Goal: Navigation & Orientation: Find specific page/section

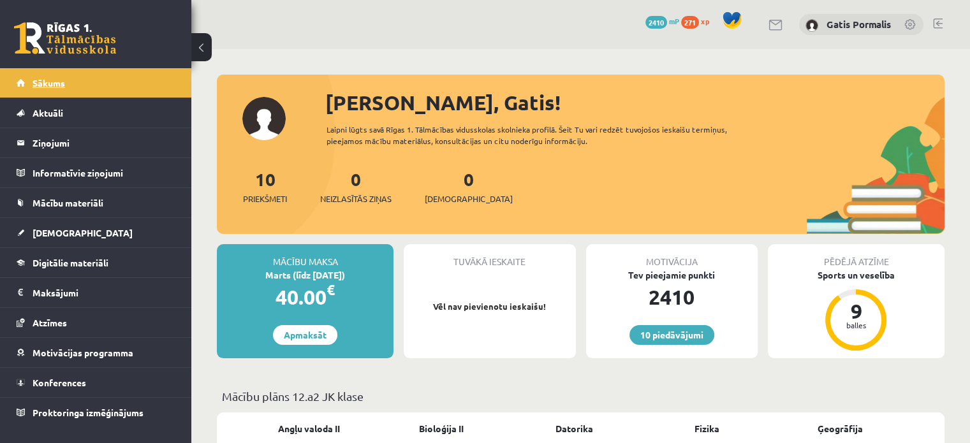
click at [94, 80] on link "Sākums" at bounding box center [96, 82] width 159 height 29
click at [937, 29] on div at bounding box center [938, 25] width 10 height 13
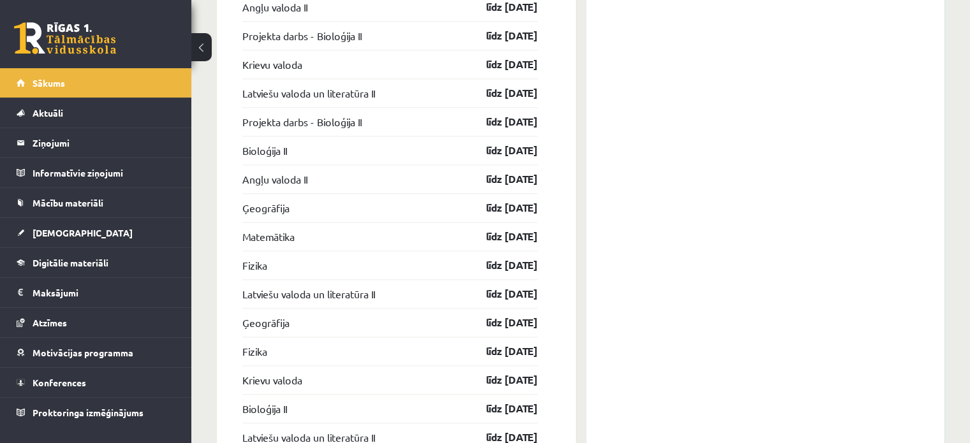
scroll to position [1817, 0]
